Goal: Communication & Community: Answer question/provide support

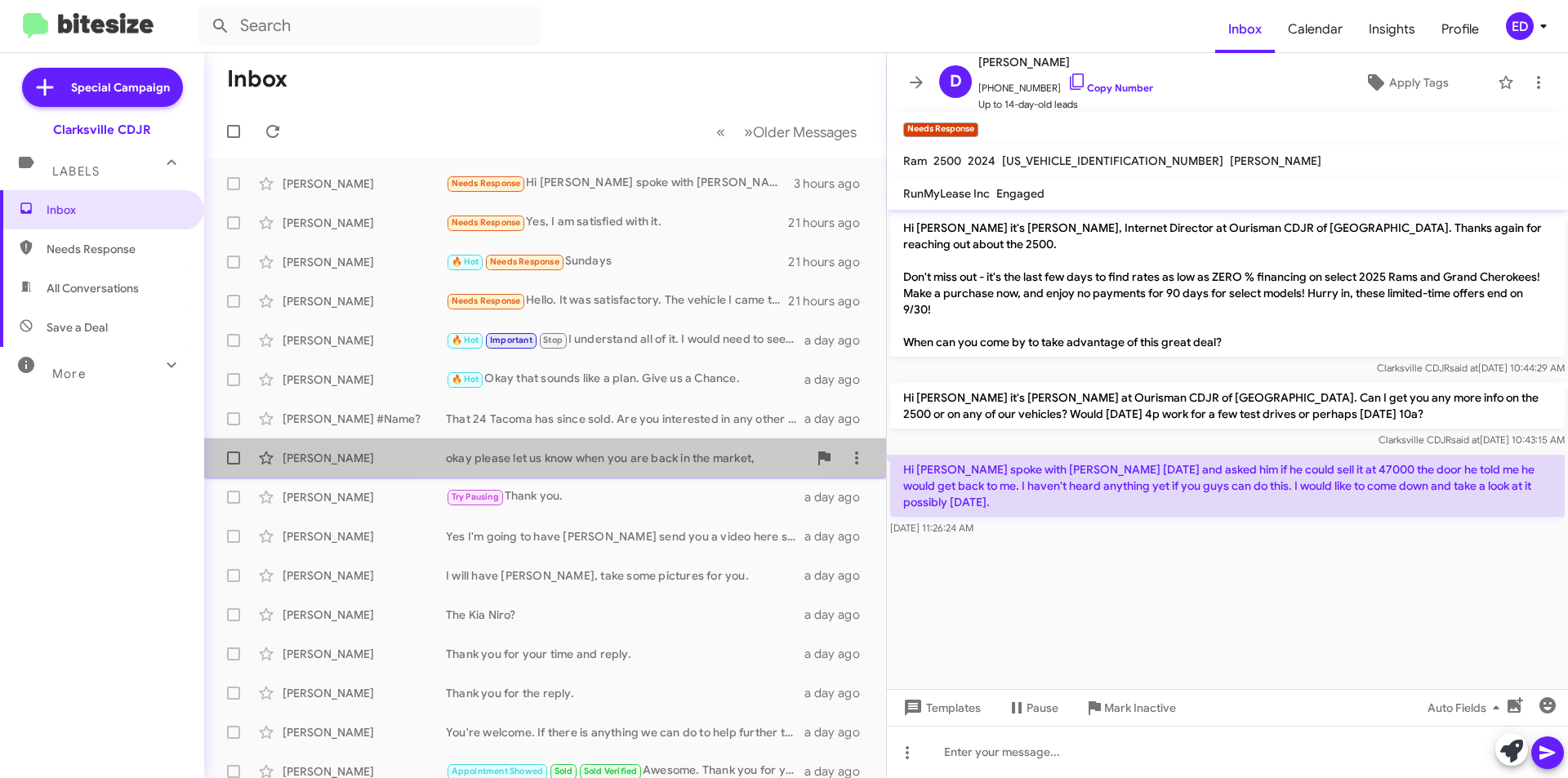
click at [563, 458] on div "okay please let us know when you are back in the market," at bounding box center [626, 458] width 362 height 16
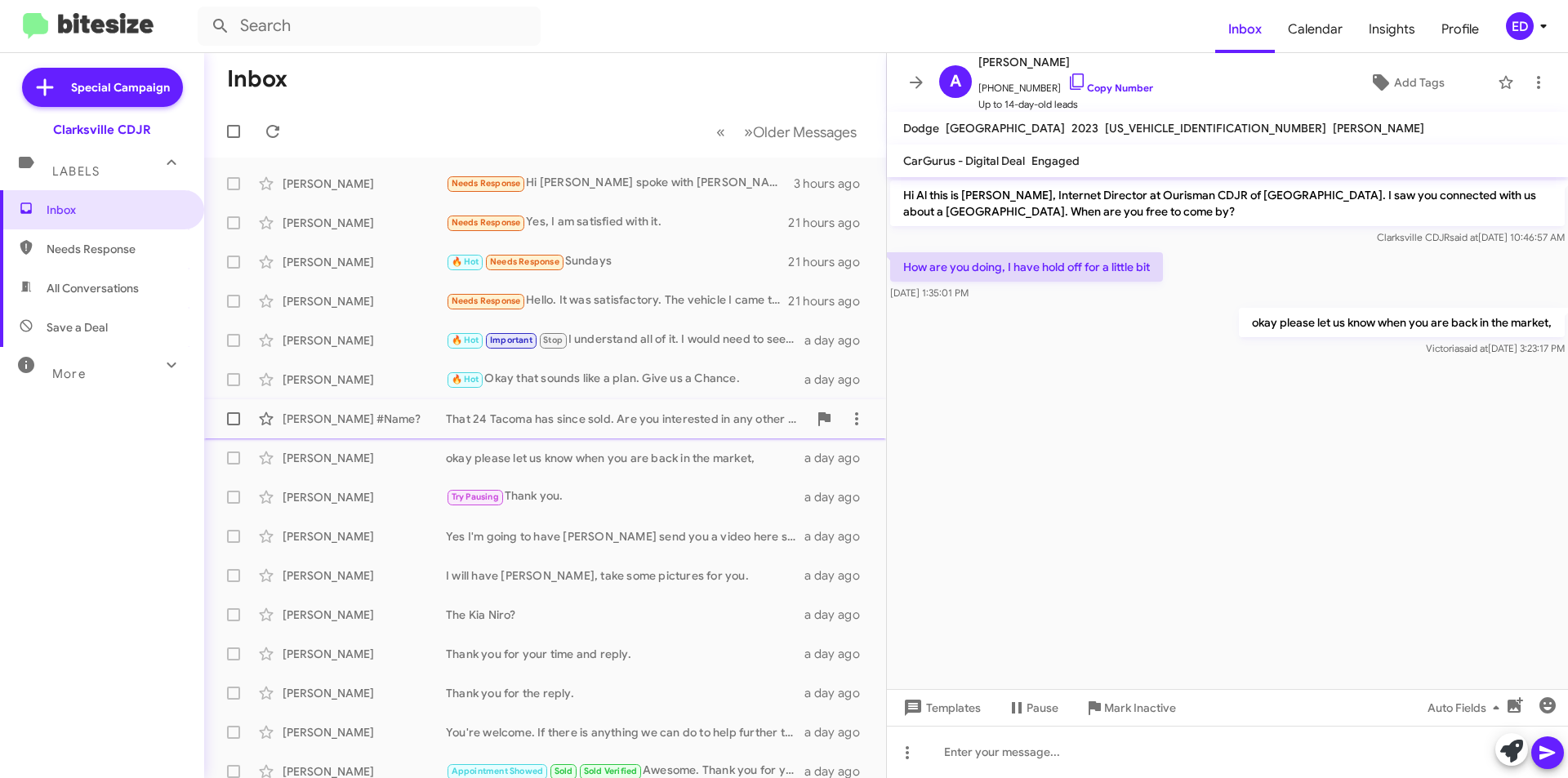
click at [534, 418] on div "That 24 Tacoma has since sold. Are you interested in any other vehicle options?" at bounding box center [626, 419] width 362 height 16
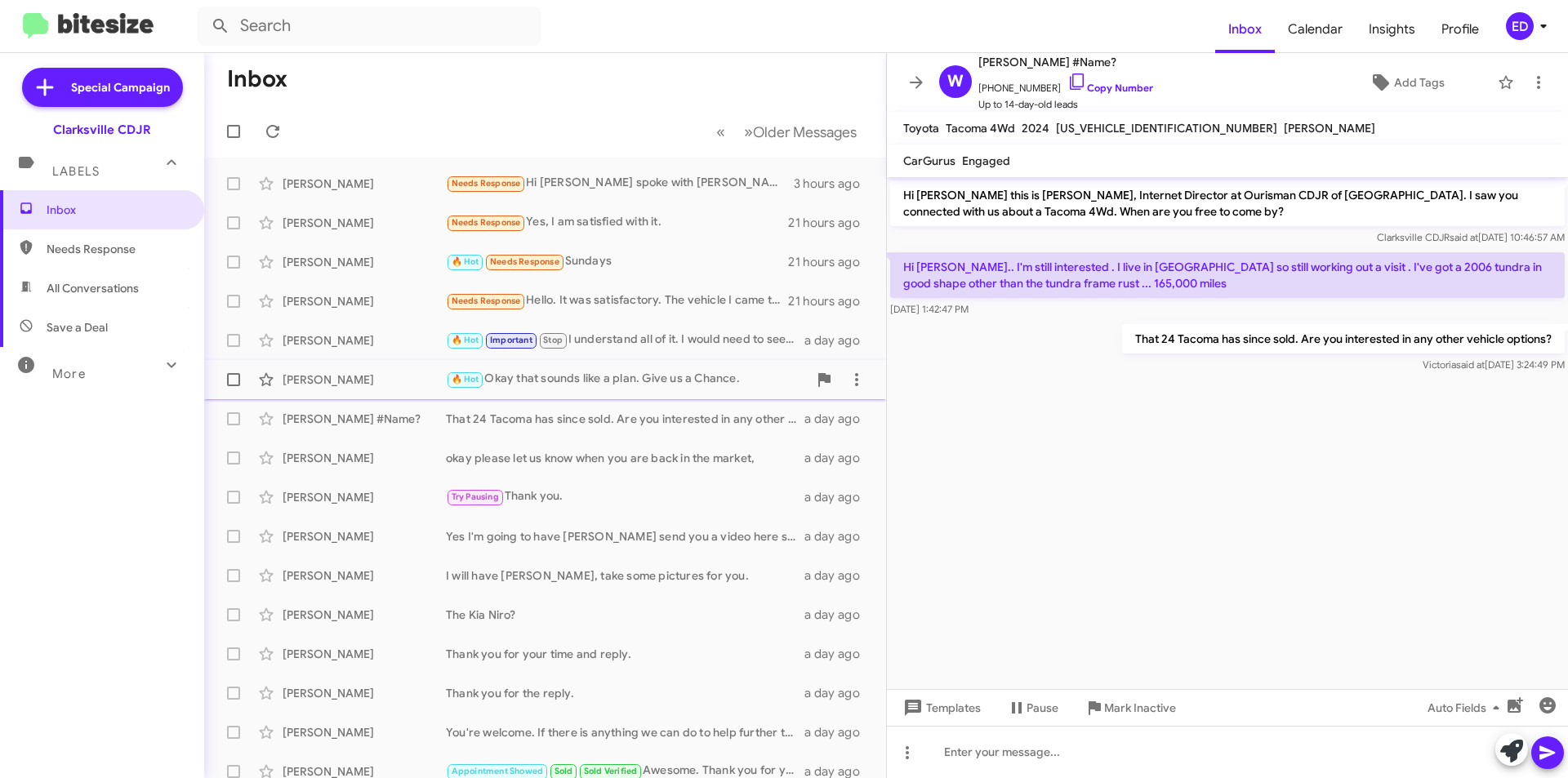
click at [567, 379] on div "🔥 Hot Okay that sounds like a plan. Give us a Chance." at bounding box center [626, 379] width 362 height 19
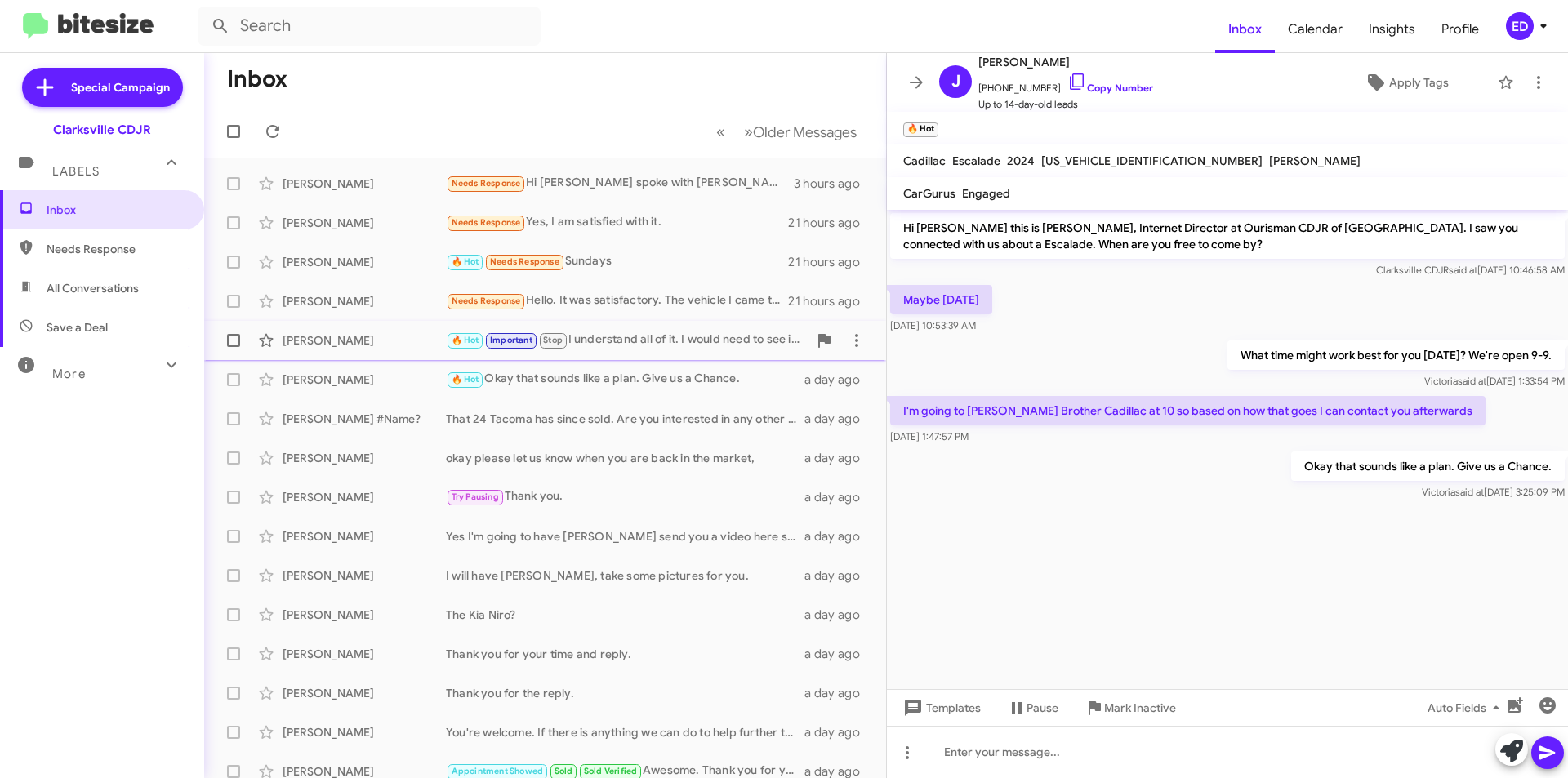
click at [629, 335] on div "🔥 Hot Important Stop I understand all of it. I would need to see it to able to …" at bounding box center [626, 340] width 362 height 19
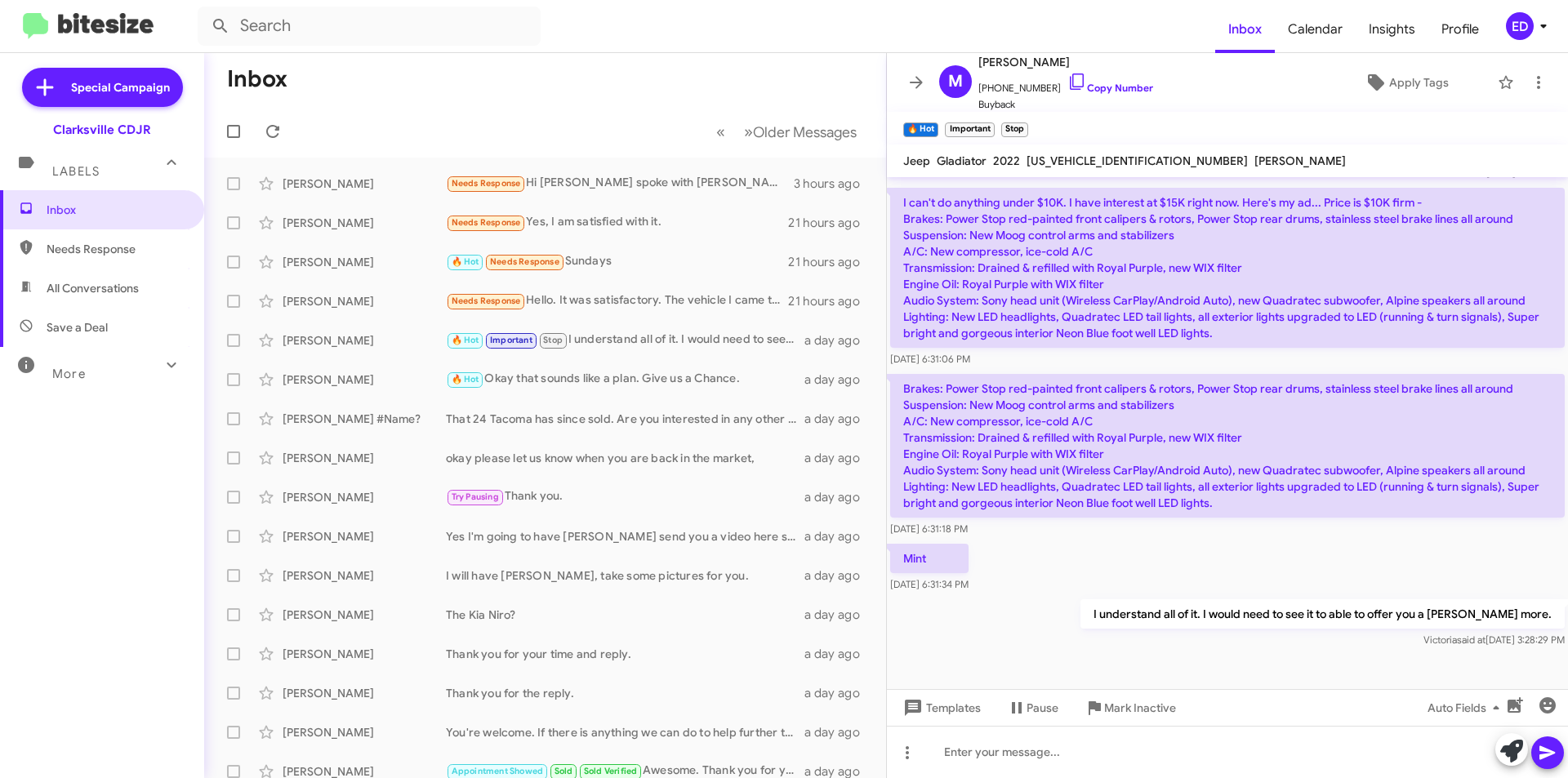
scroll to position [1269, 0]
